Goal: Book appointment/travel/reservation

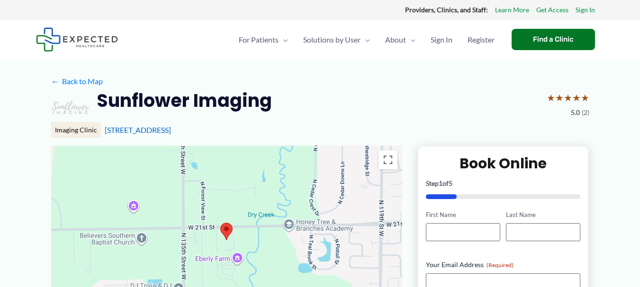
click at [68, 40] on img at bounding box center [77, 39] width 82 height 24
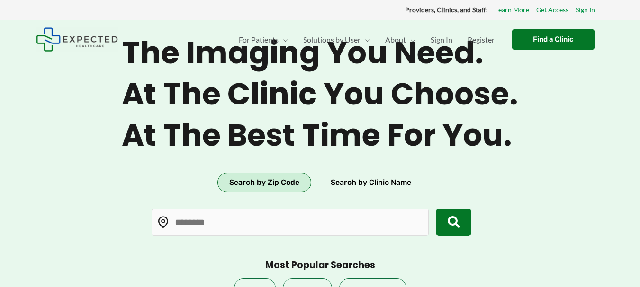
type input "*****"
